Goal: Task Accomplishment & Management: Manage account settings

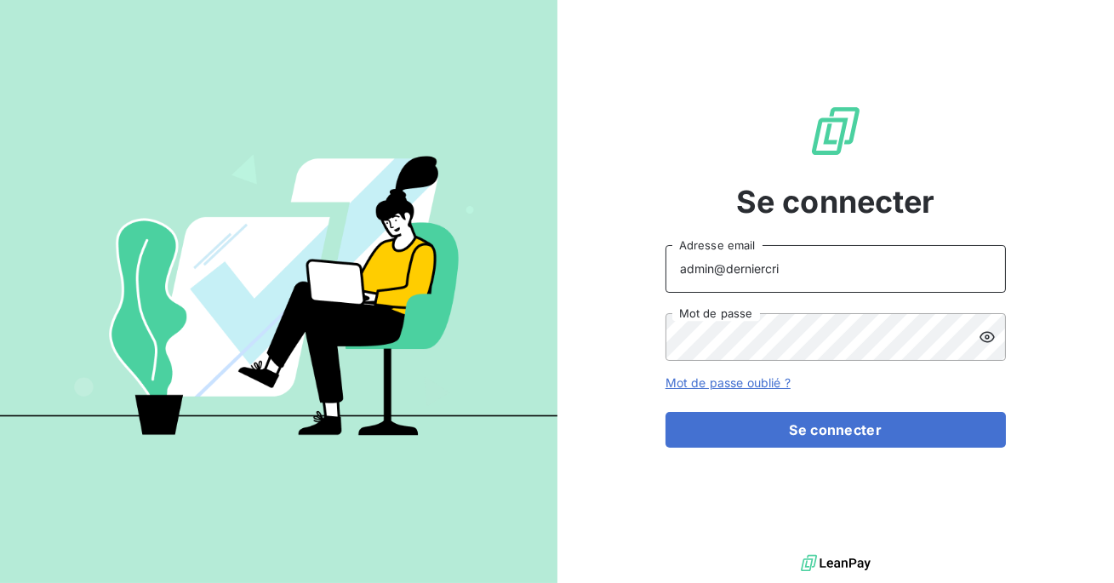
click at [794, 270] on input "admin@derniercri" at bounding box center [836, 269] width 340 height 48
type input "admin@ecores"
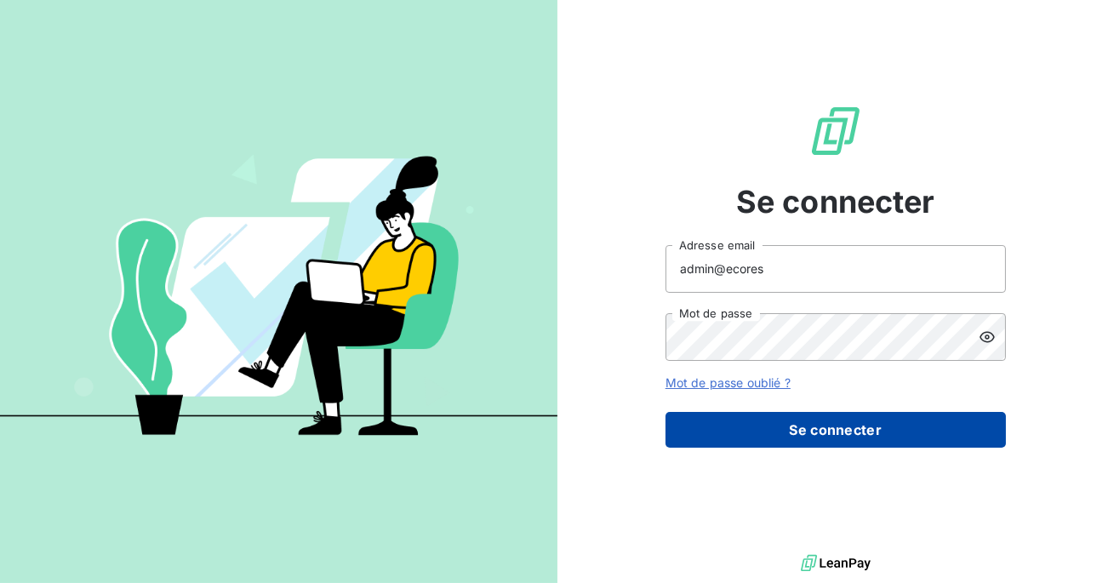
click at [812, 434] on button "Se connecter" at bounding box center [836, 430] width 340 height 36
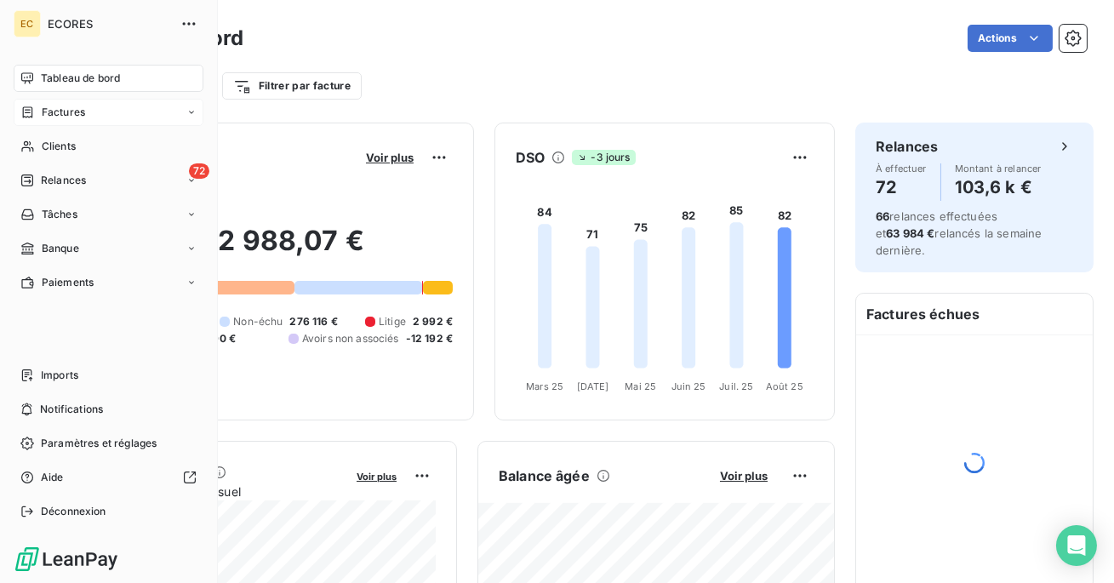
click at [25, 108] on icon at bounding box center [27, 113] width 14 height 14
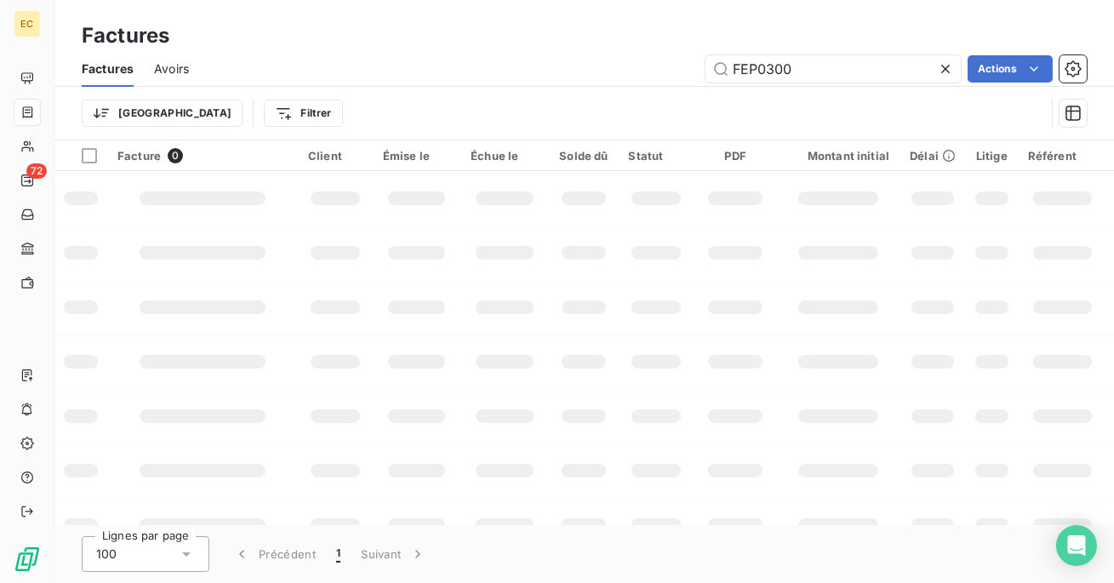
click at [174, 72] on span "Avoirs" at bounding box center [171, 68] width 35 height 17
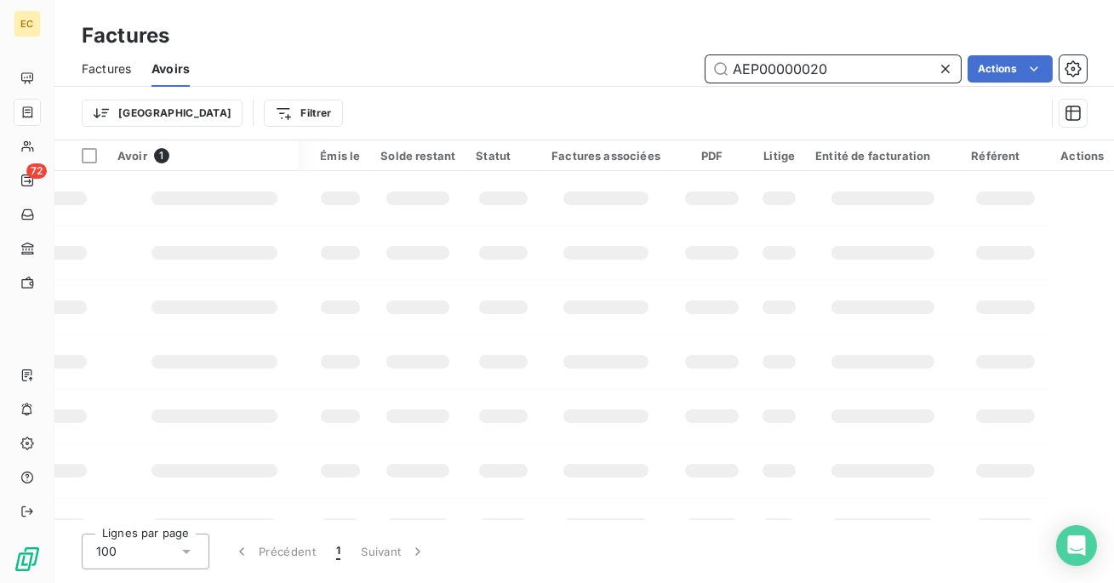
scroll to position [0, 174]
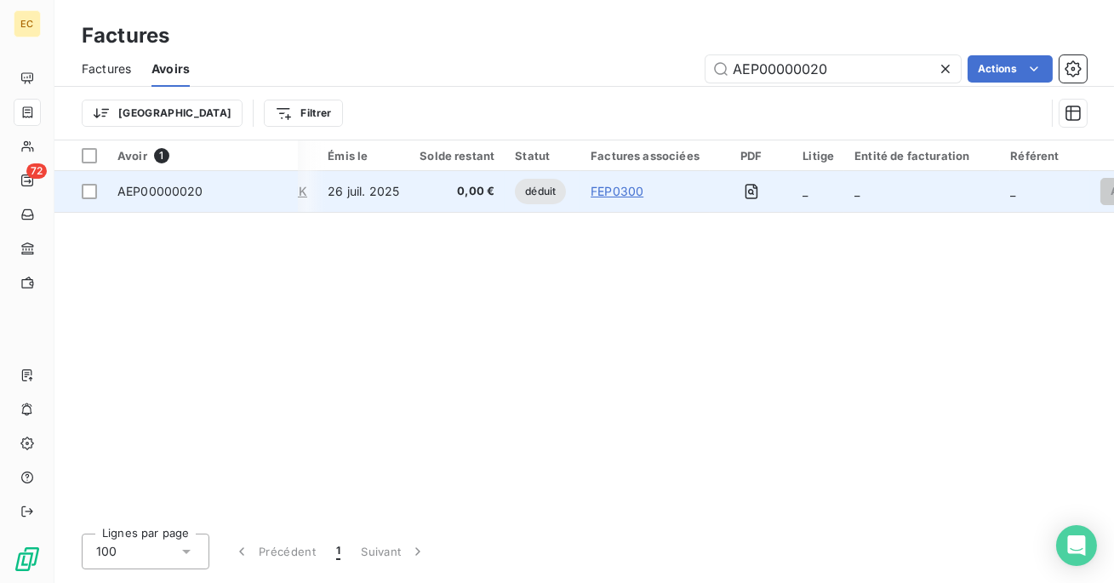
click at [217, 192] on div "AEP00000020" at bounding box center [202, 191] width 170 height 17
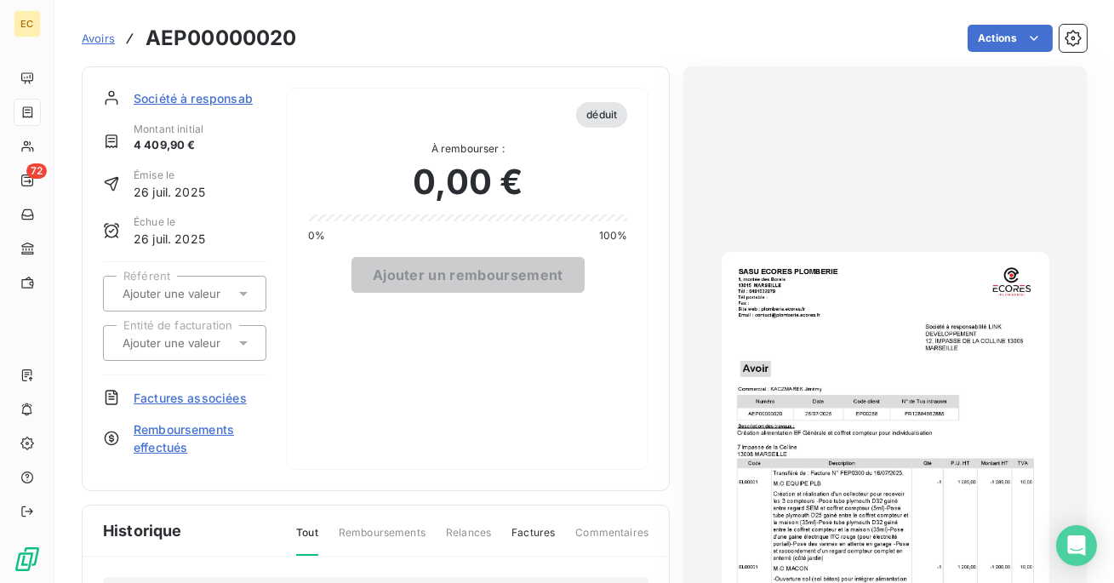
click at [210, 403] on span "Factures associées" at bounding box center [190, 398] width 113 height 18
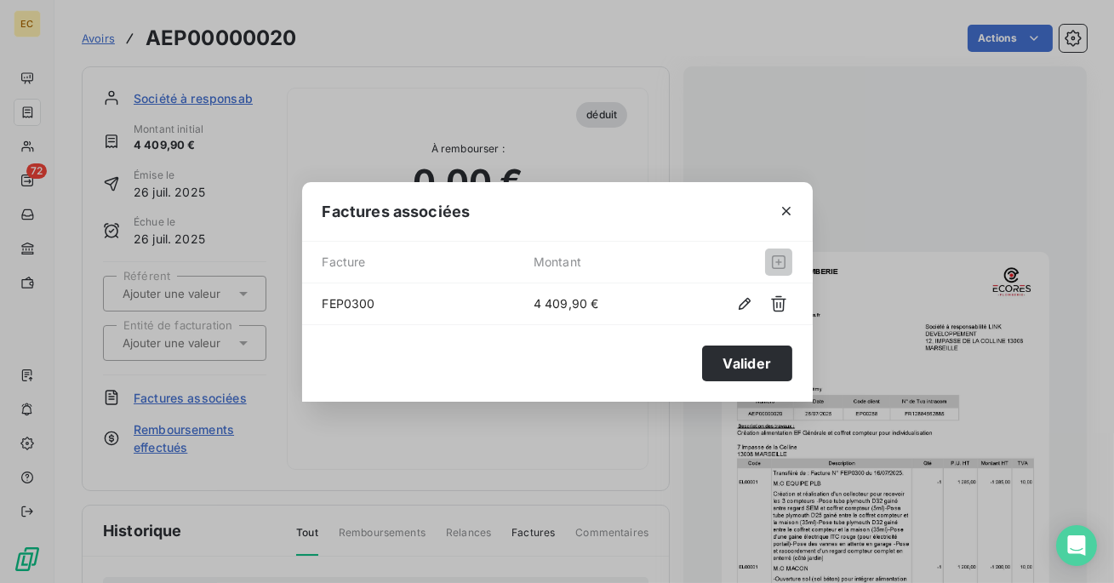
click at [437, 316] on div "FEP0300 4 409,90 €" at bounding box center [557, 303] width 511 height 41
click at [794, 214] on icon "button" at bounding box center [786, 211] width 17 height 17
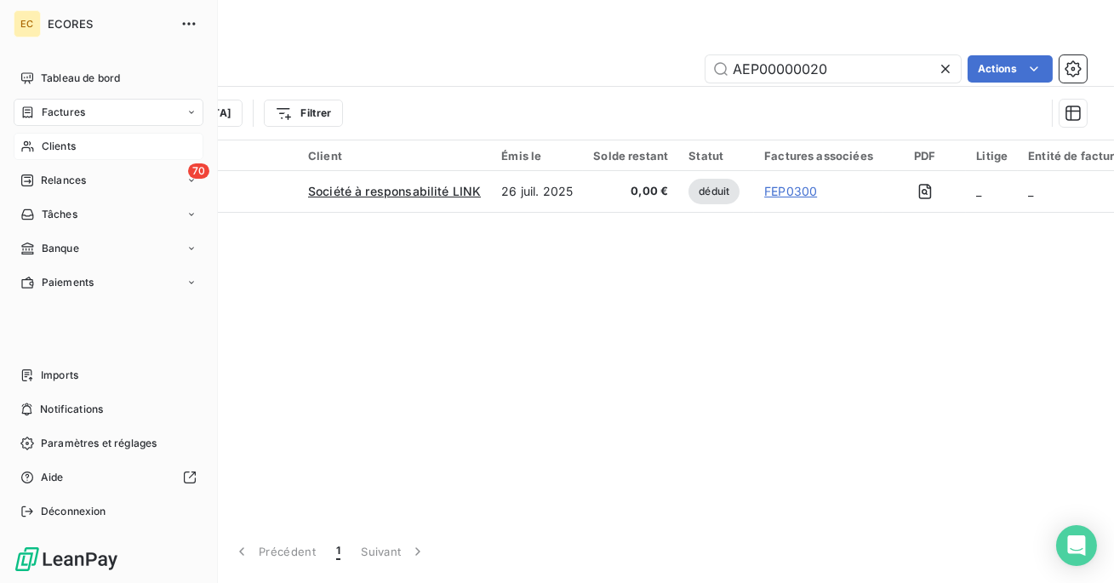
click at [43, 144] on span "Clients" at bounding box center [59, 146] width 34 height 15
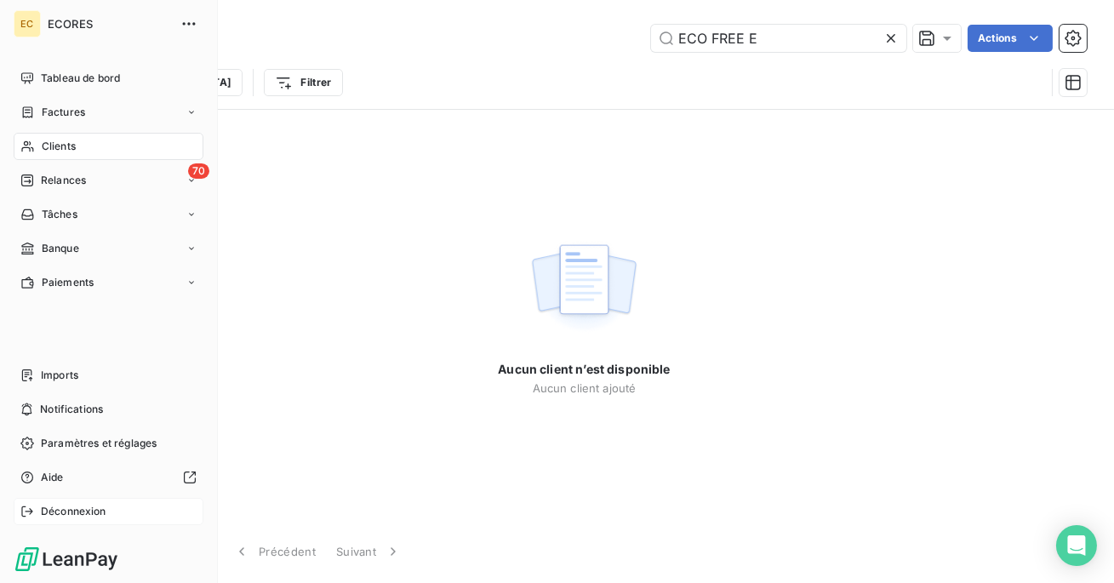
type input "ECO FREE E"
click at [96, 507] on span "Déconnexion" at bounding box center [74, 511] width 66 height 15
